Goal: Find specific page/section: Find specific page/section

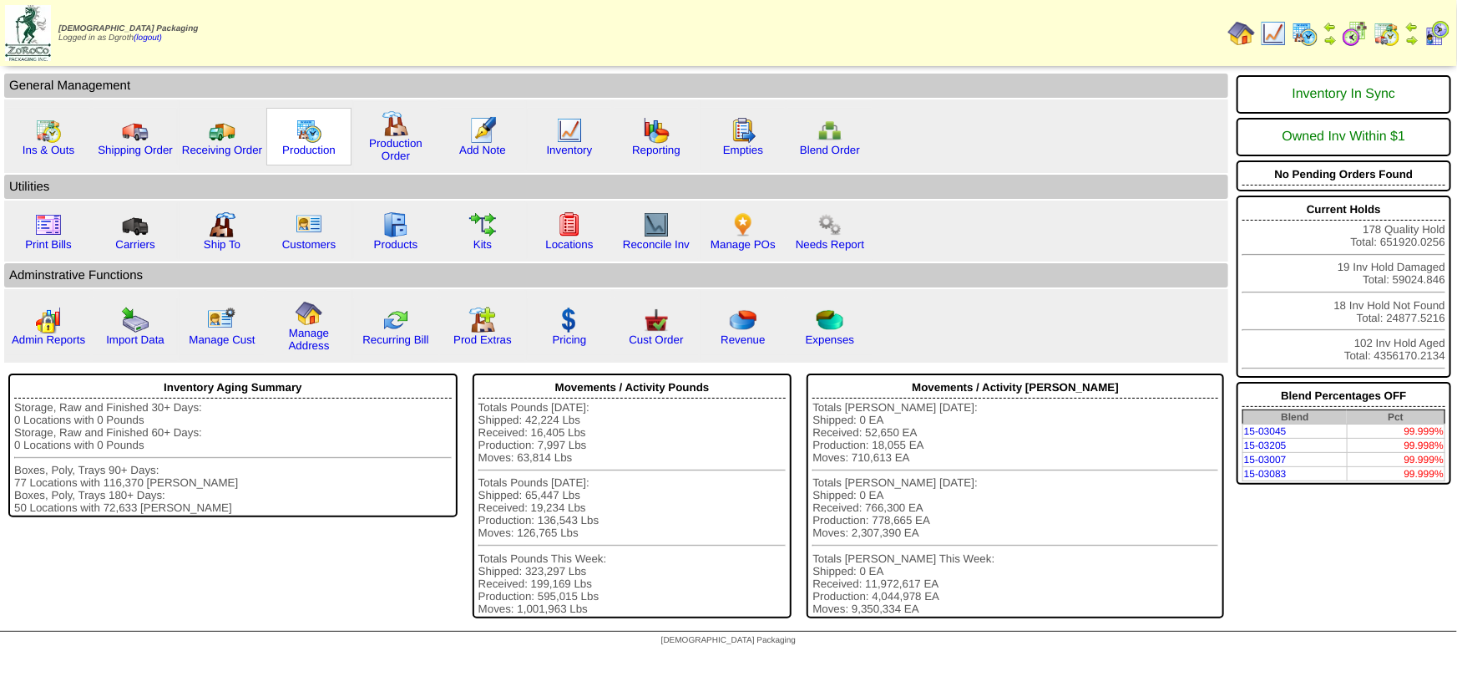
click at [303, 117] on img at bounding box center [309, 130] width 27 height 27
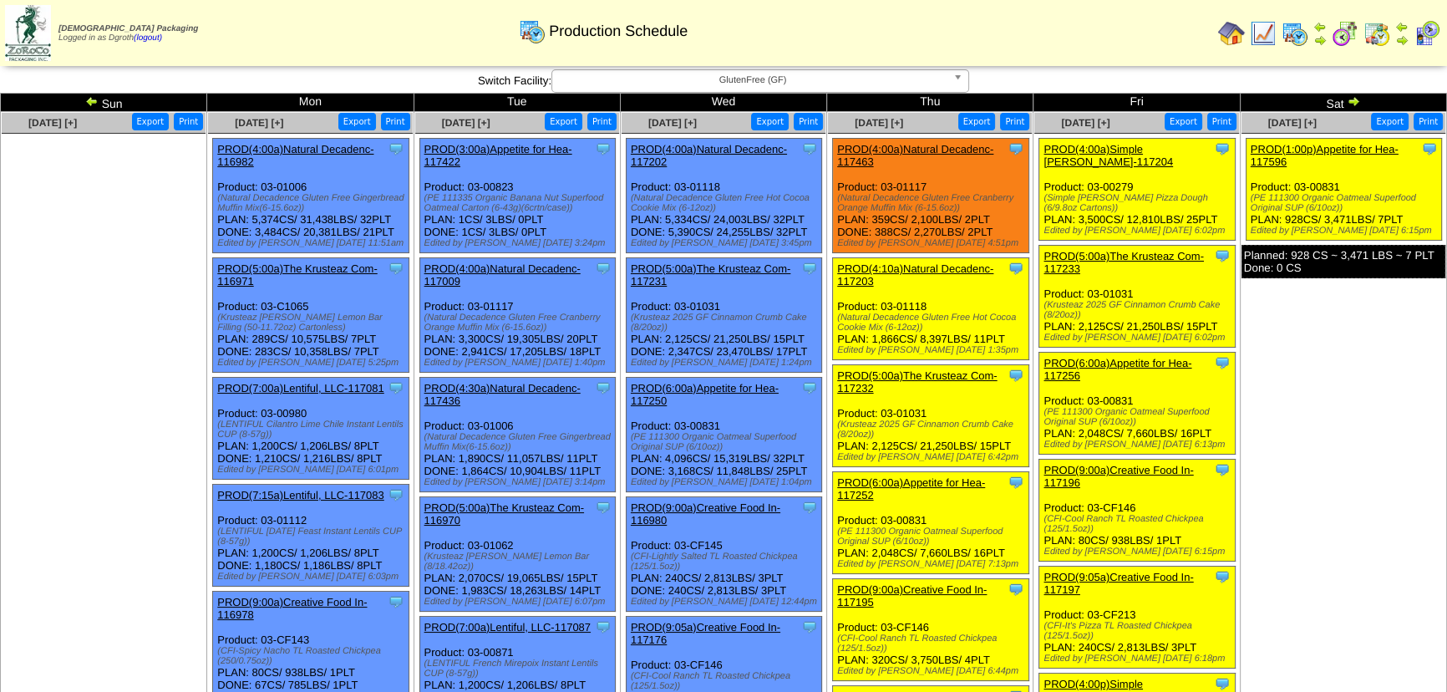
click at [769, 72] on div "Zoroco Packaging Logged in as Dgroth (logout) Print All" at bounding box center [723, 36] width 1447 height 73
click at [769, 74] on span "GlutenFree (GF)" at bounding box center [753, 80] width 388 height 20
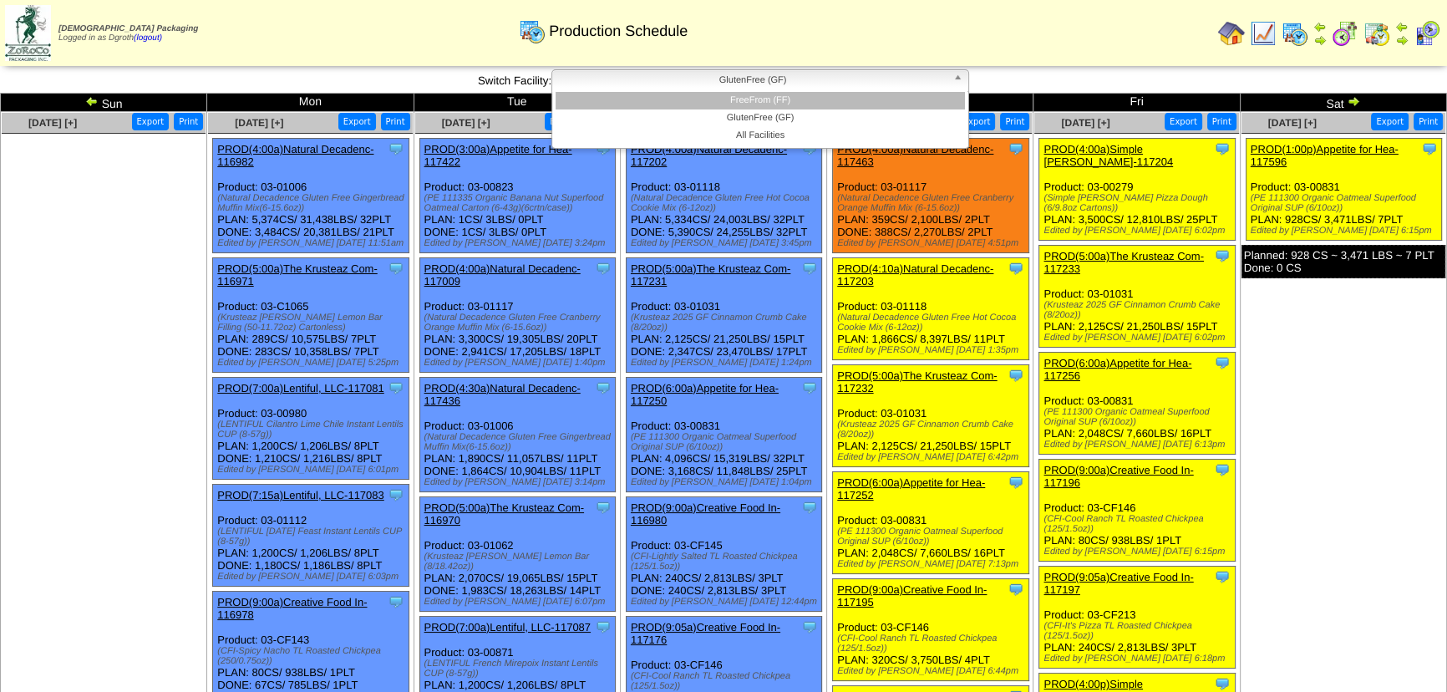
click at [756, 101] on li "FreeFrom (FF)" at bounding box center [759, 101] width 409 height 18
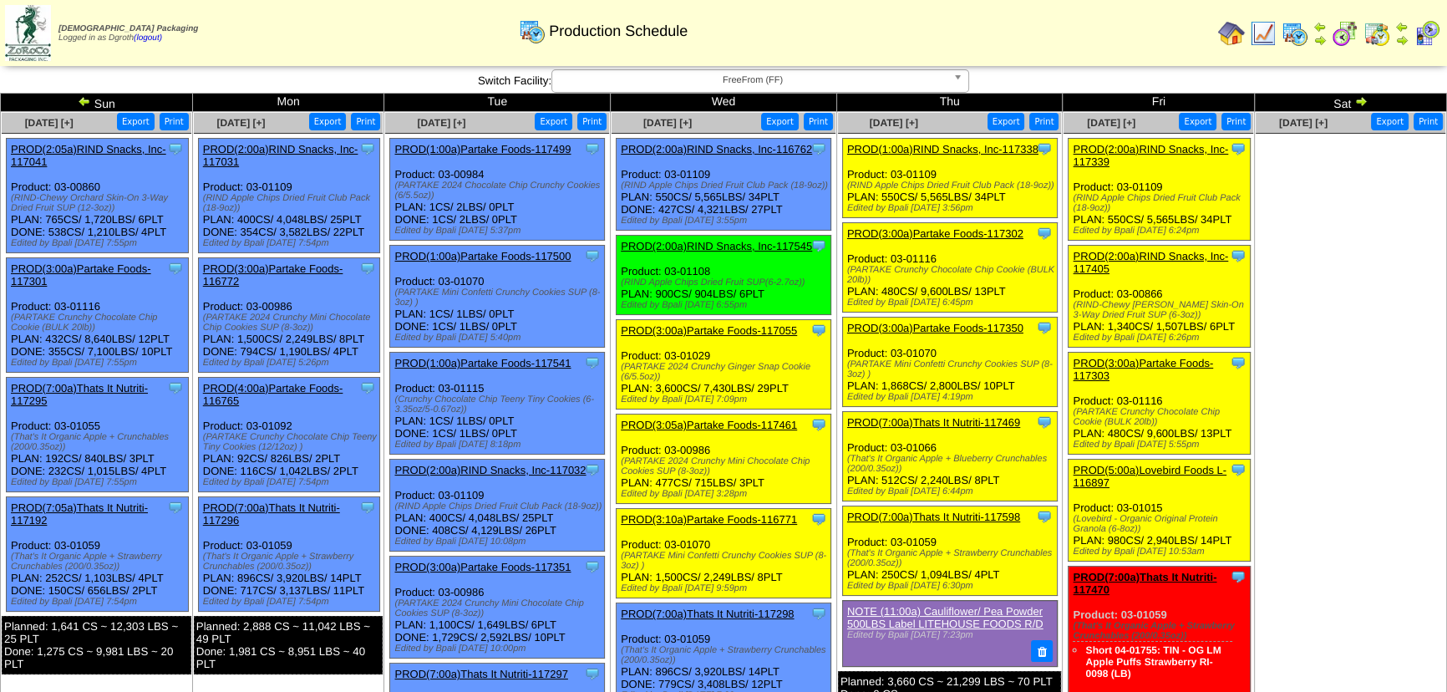
click at [1230, 24] on img at bounding box center [1231, 33] width 27 height 27
